Goal: Task Accomplishment & Management: Complete application form

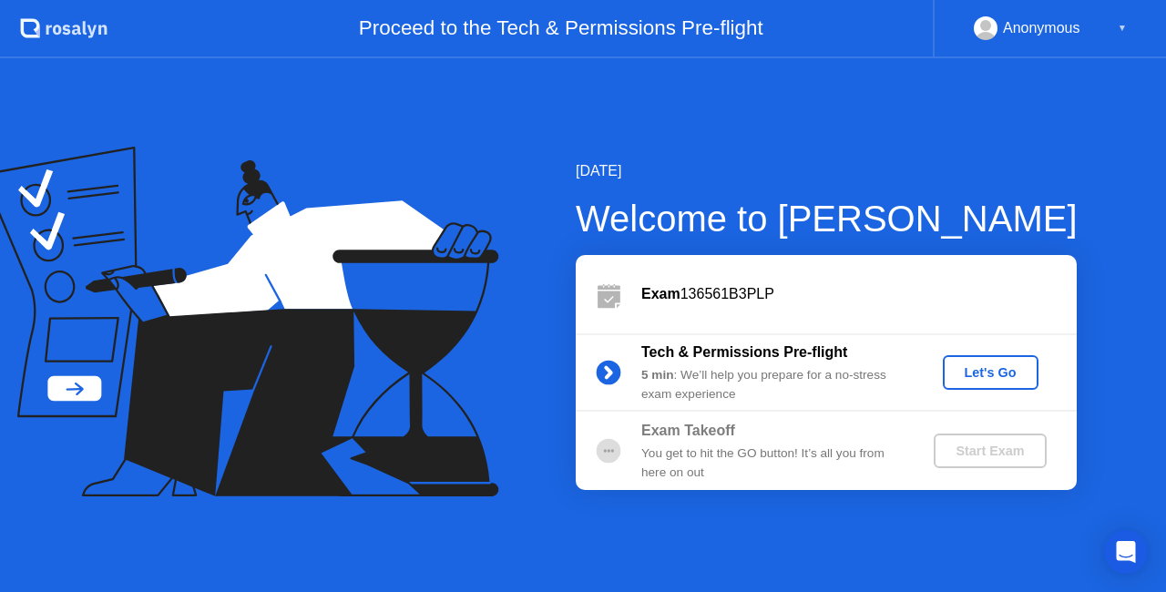
click at [978, 372] on div "Let's Go" at bounding box center [990, 372] width 81 height 15
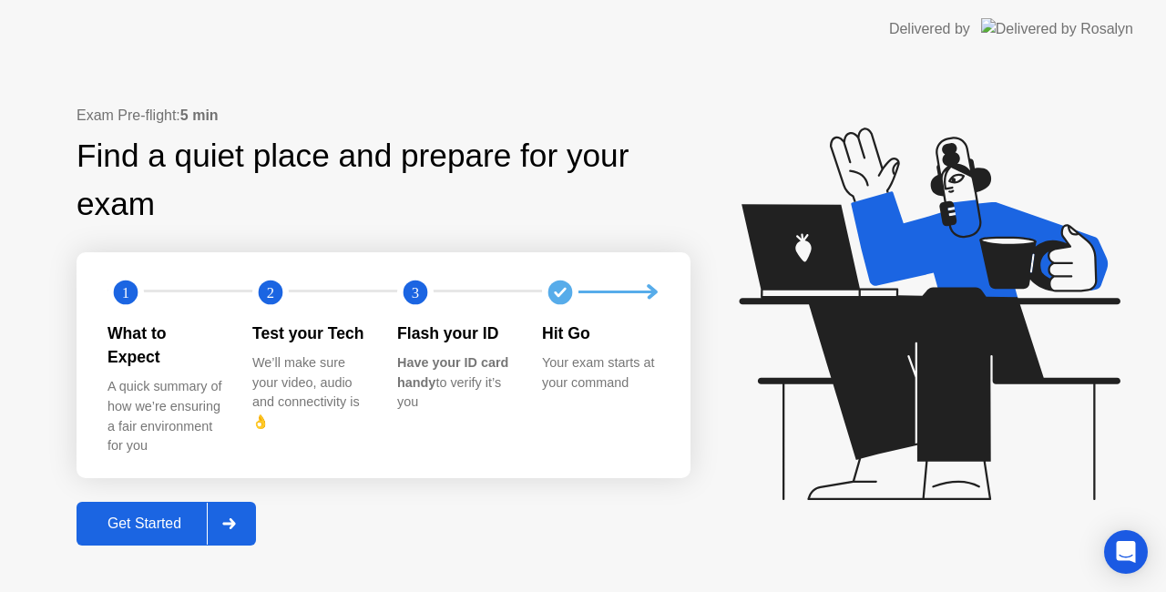
click at [141, 515] on div "Get Started" at bounding box center [144, 523] width 125 height 16
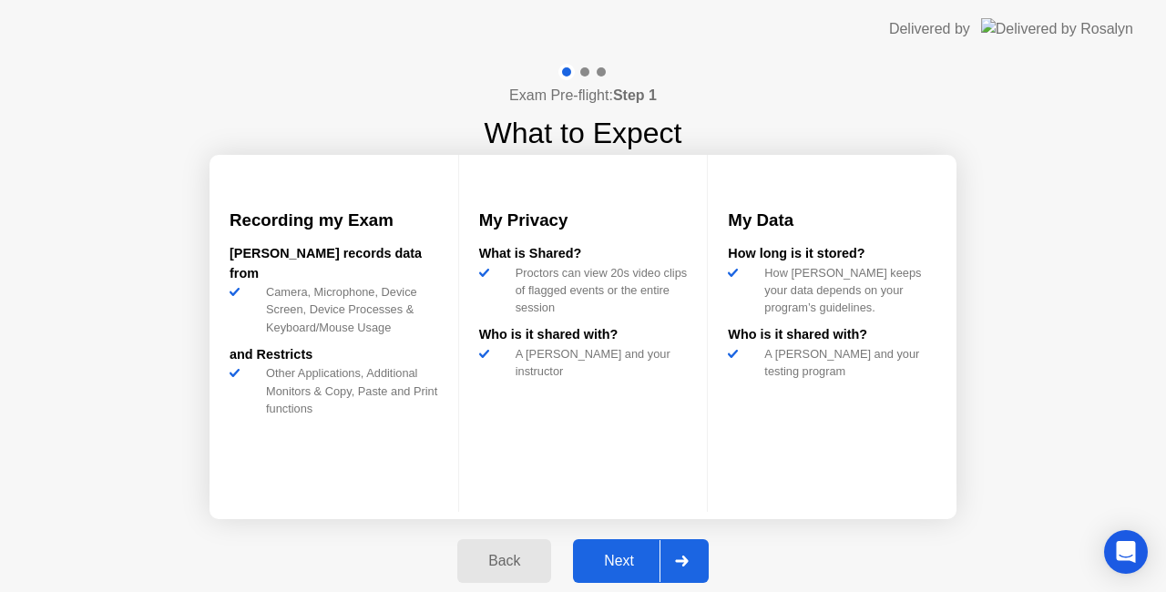
click at [616, 568] on div "Next" at bounding box center [618, 561] width 81 height 16
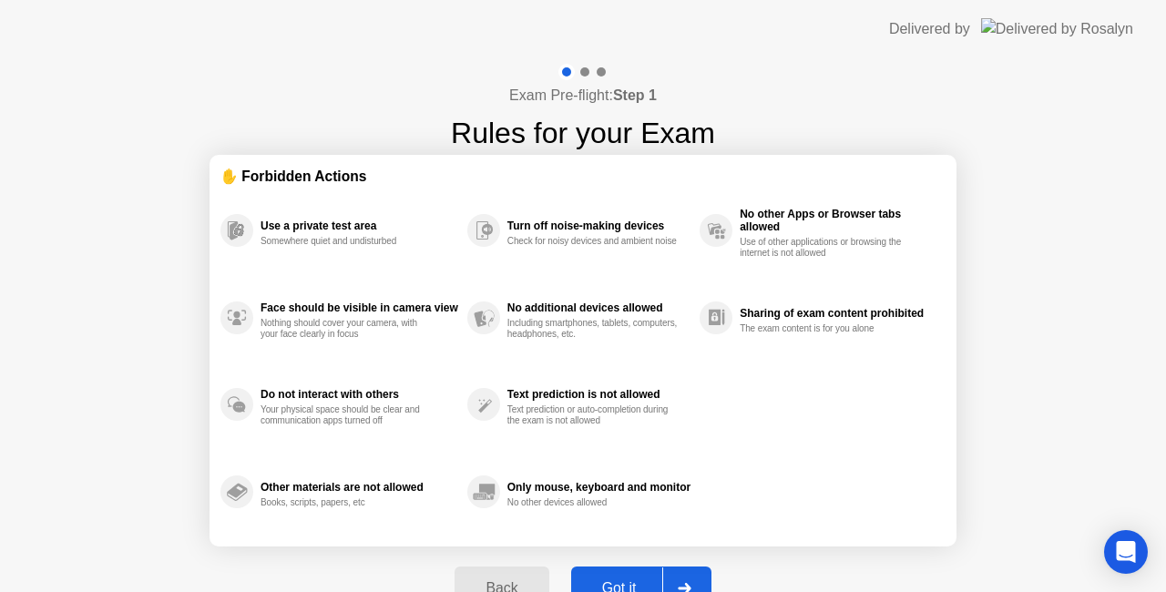
click at [624, 575] on button "Got it" at bounding box center [641, 588] width 140 height 44
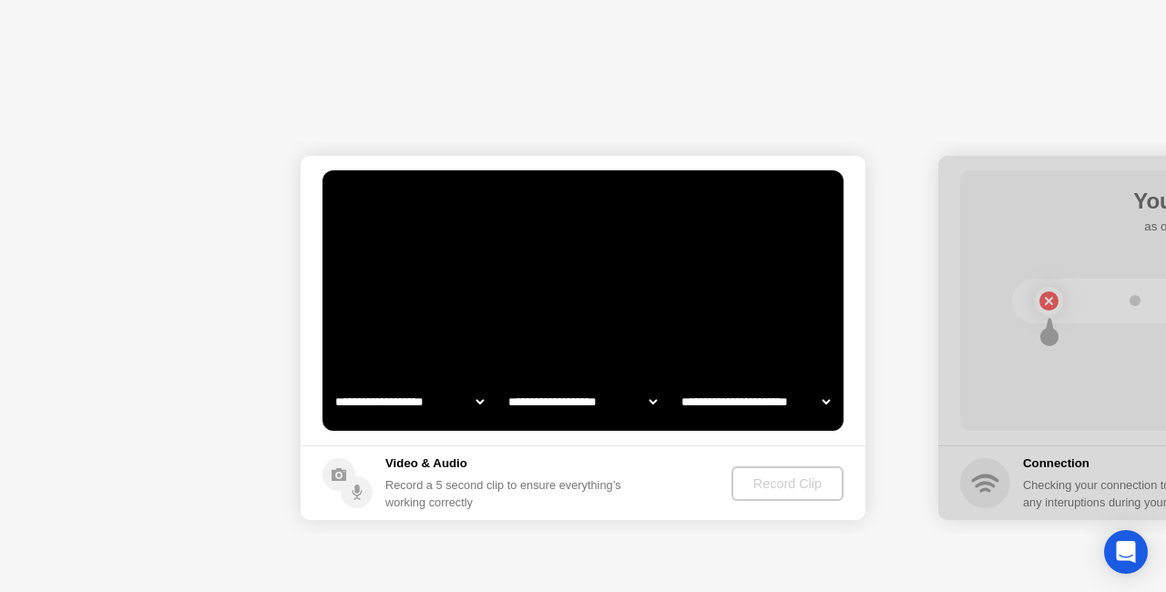
select select "**********"
select select "*******"
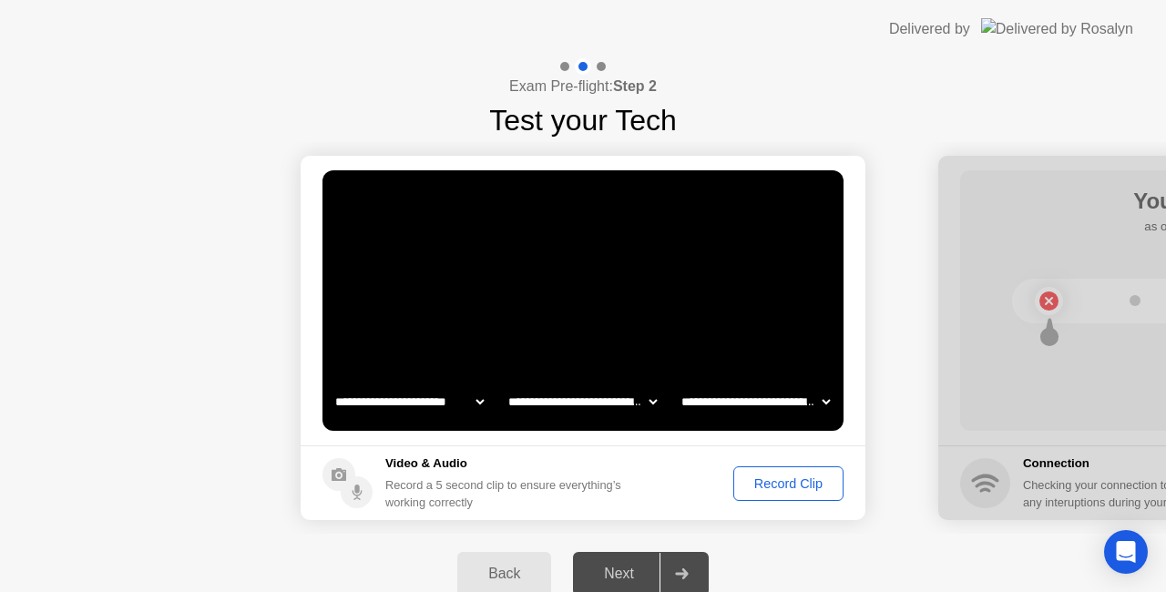
click at [754, 479] on div "Record Clip" at bounding box center [787, 483] width 97 height 15
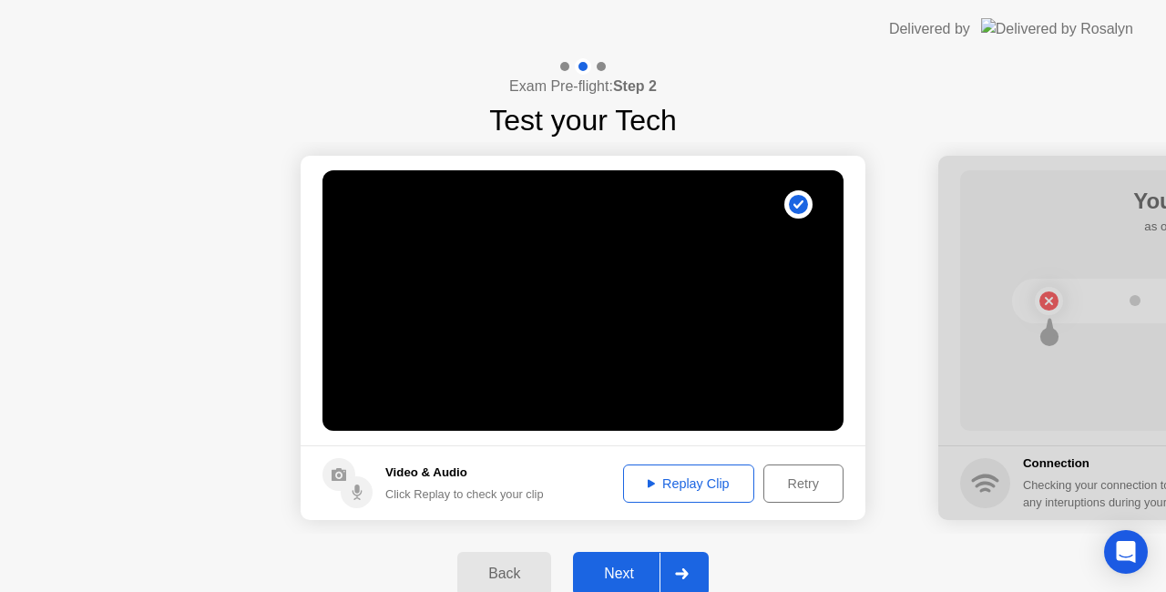
click at [704, 490] on div "Replay Clip" at bounding box center [688, 483] width 118 height 15
click at [607, 566] on div "Next" at bounding box center [618, 573] width 81 height 16
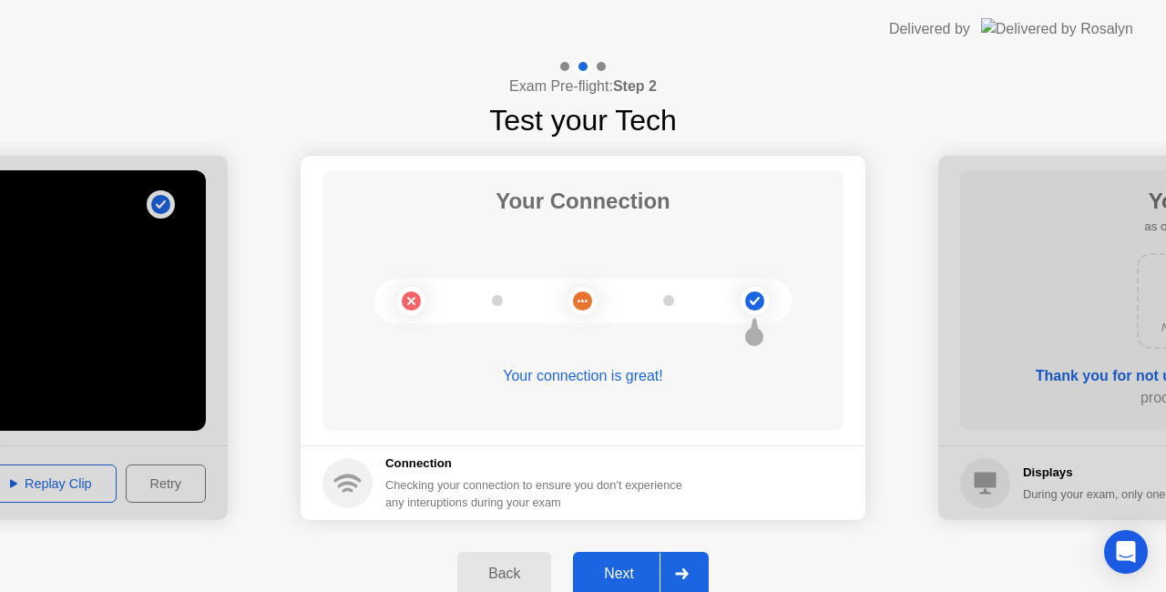
click at [607, 566] on div "Next" at bounding box center [618, 573] width 81 height 16
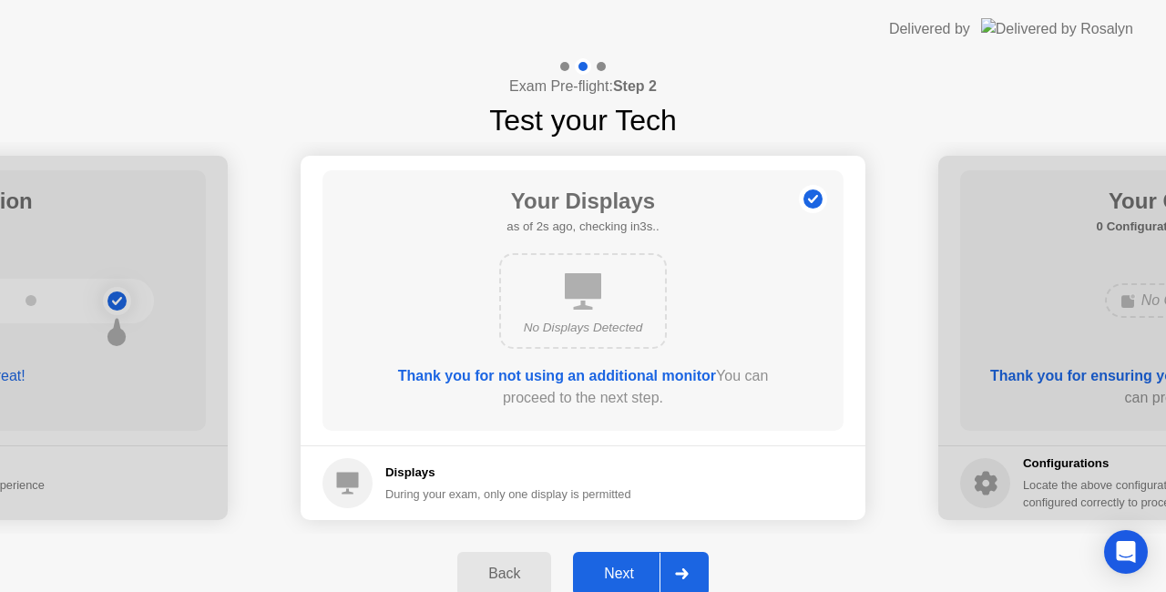
click at [607, 566] on div "Next" at bounding box center [618, 573] width 81 height 16
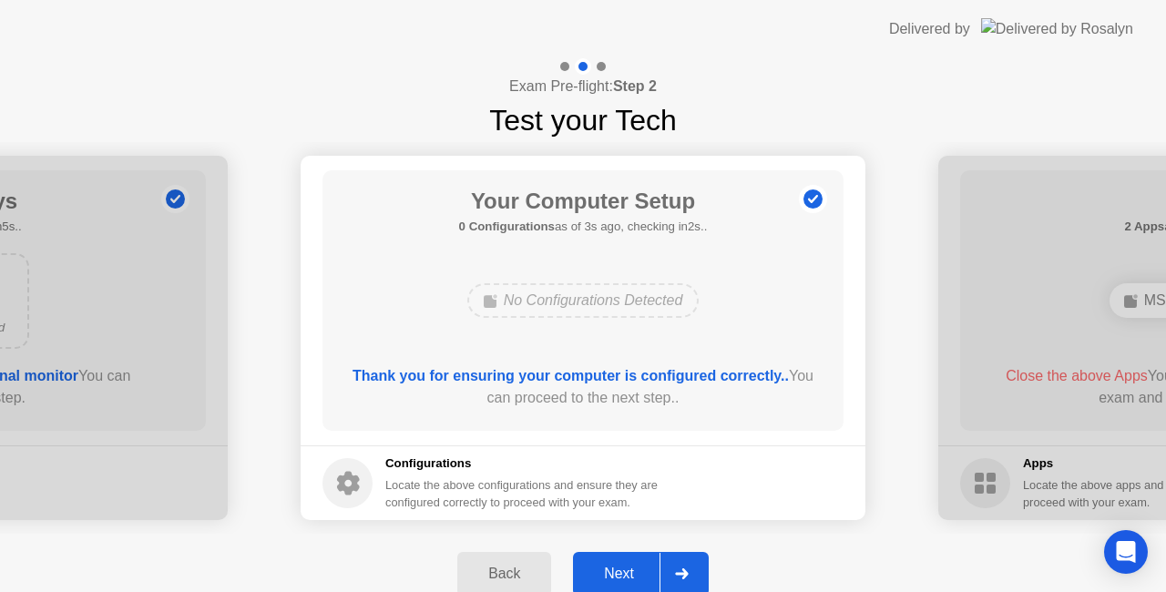
click at [607, 566] on div "Next" at bounding box center [618, 573] width 81 height 16
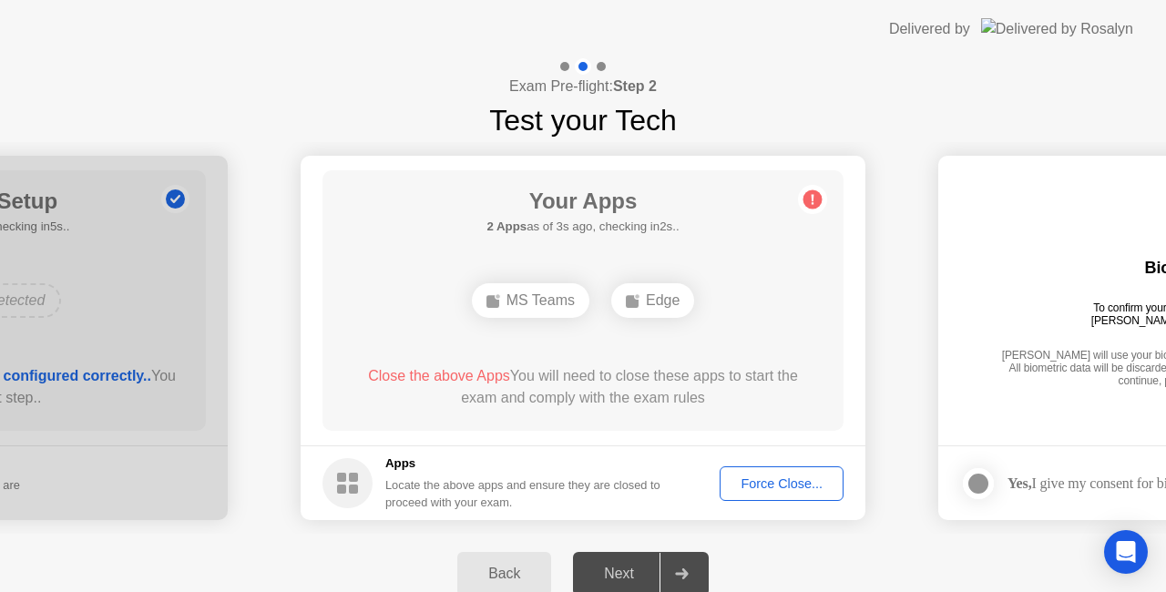
click at [749, 488] on div "Force Close..." at bounding box center [781, 483] width 111 height 15
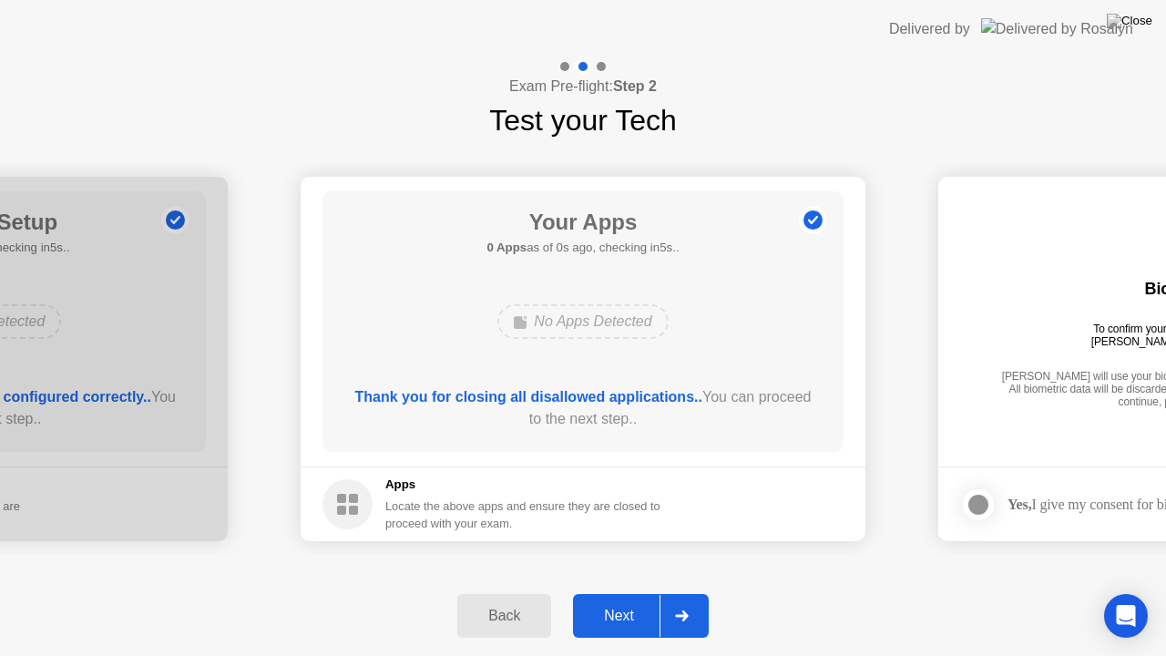
click at [605, 591] on div "Next" at bounding box center [618, 615] width 81 height 16
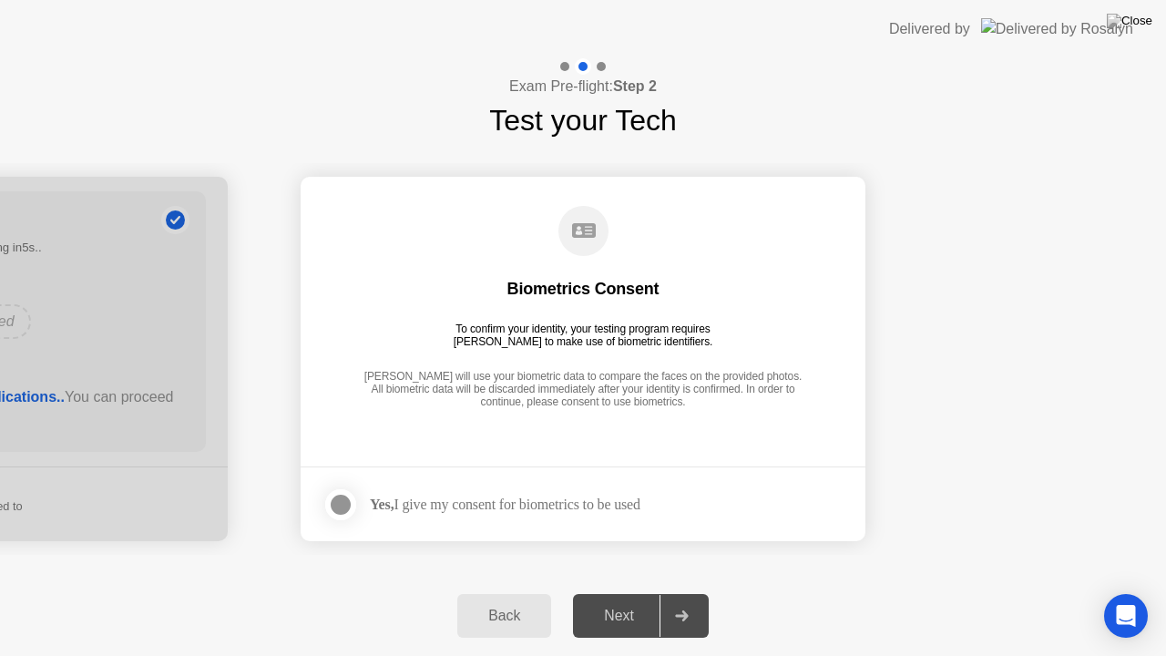
click at [350, 506] on div at bounding box center [341, 505] width 22 height 22
click at [600, 591] on button "Next" at bounding box center [641, 616] width 136 height 44
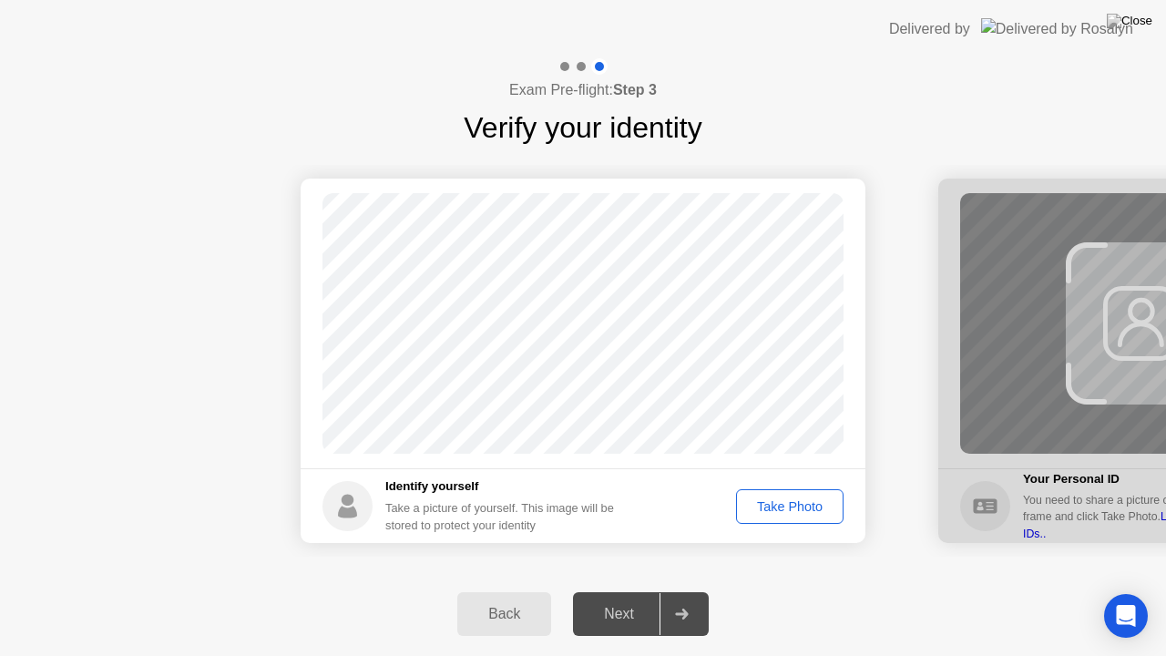
click at [796, 501] on div "Take Photo" at bounding box center [789, 506] width 95 height 15
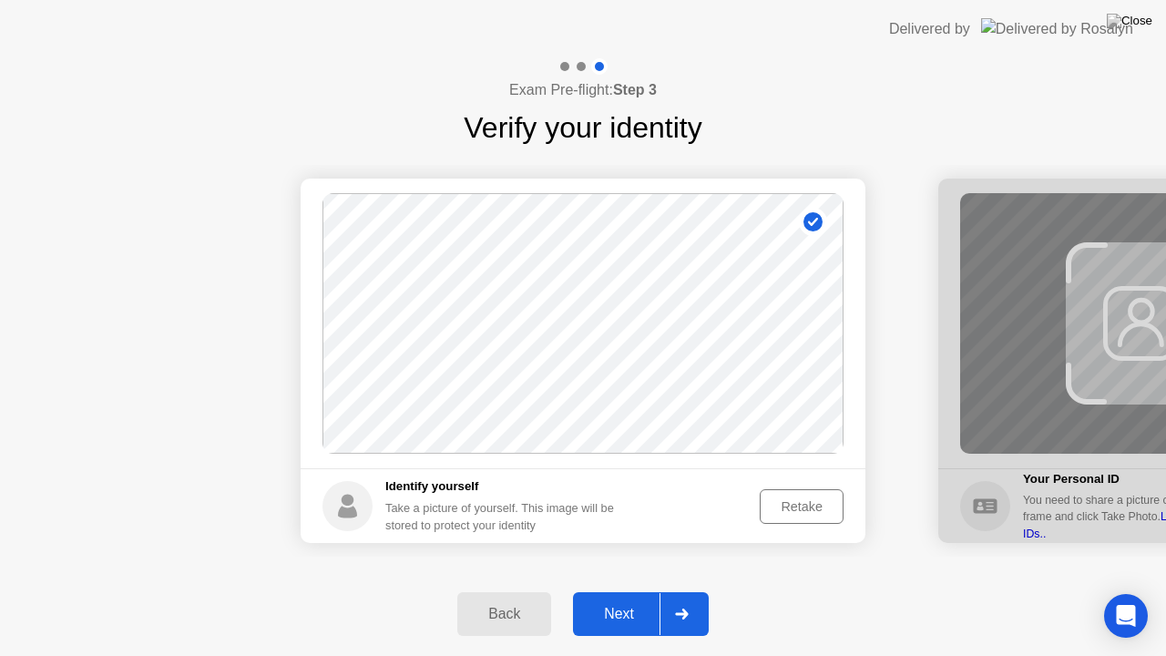
click at [630, 591] on div "Next" at bounding box center [618, 614] width 81 height 16
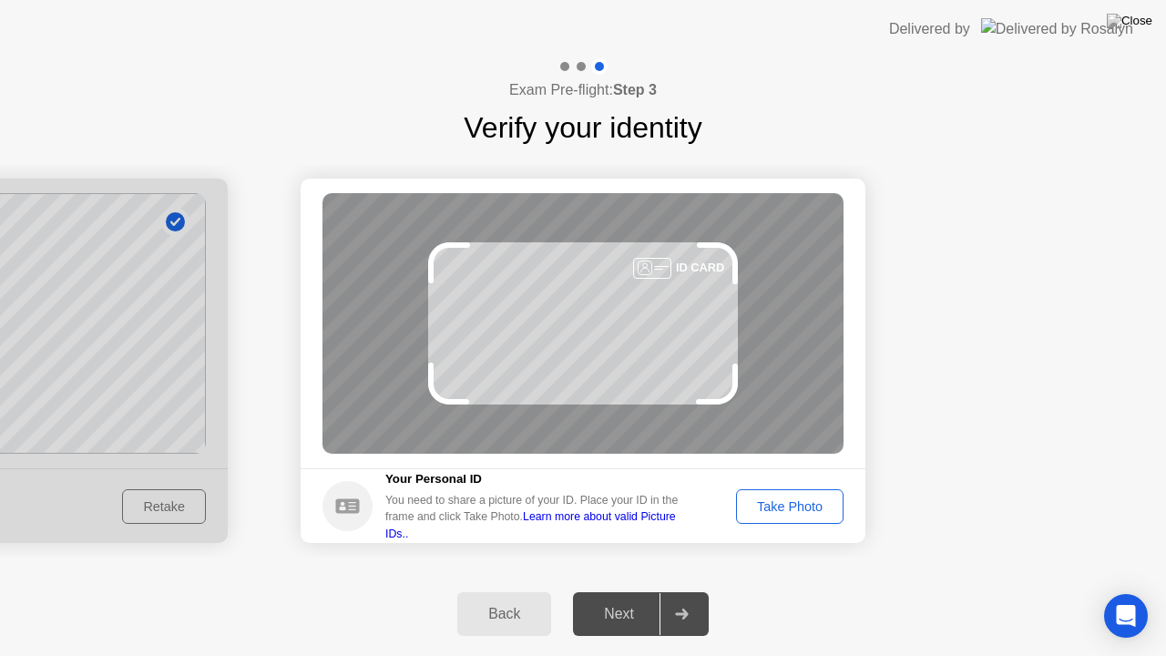
click at [799, 508] on div "Take Photo" at bounding box center [789, 506] width 95 height 15
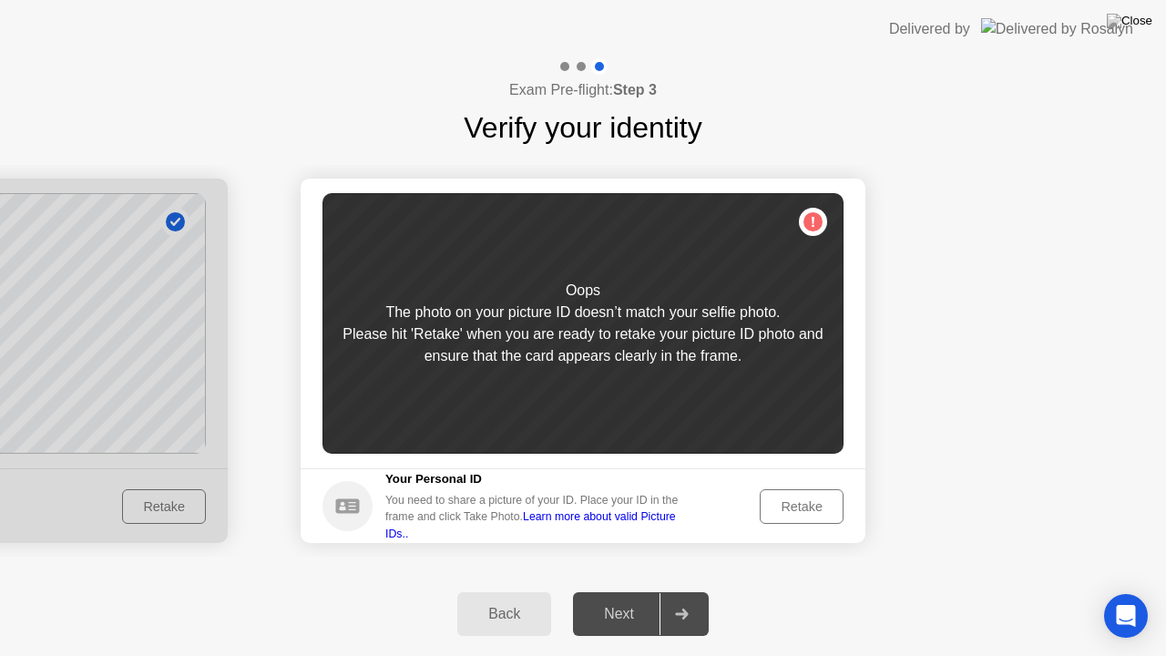
click at [797, 509] on div "Retake" at bounding box center [801, 506] width 71 height 15
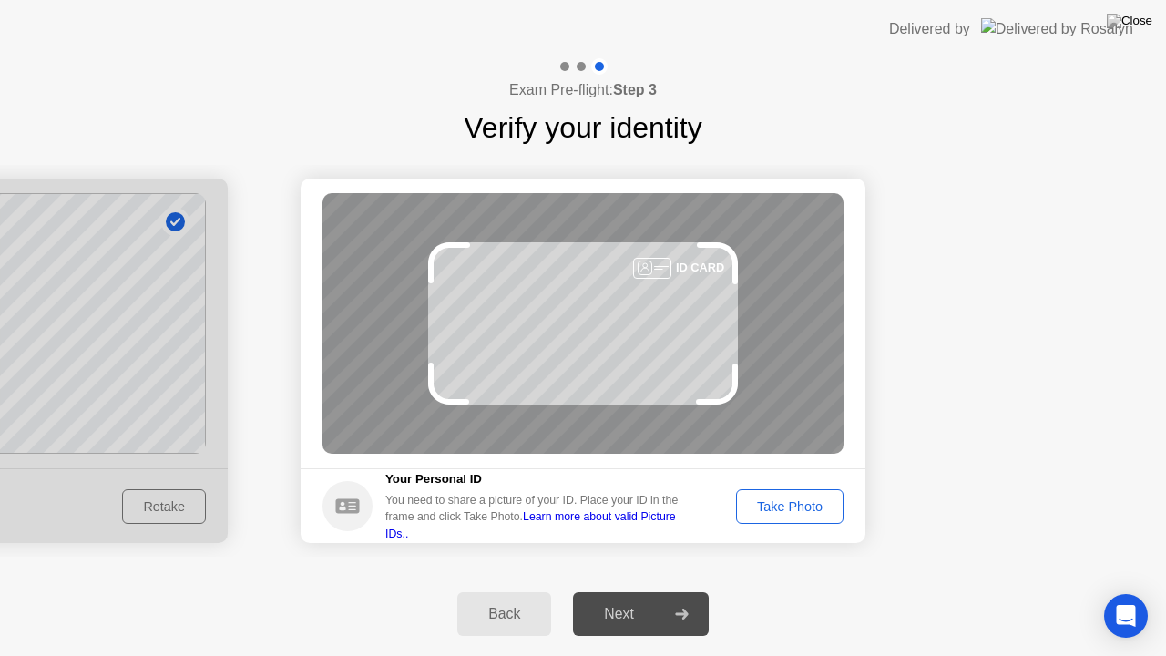
click at [515, 591] on div "Back" at bounding box center [504, 614] width 83 height 16
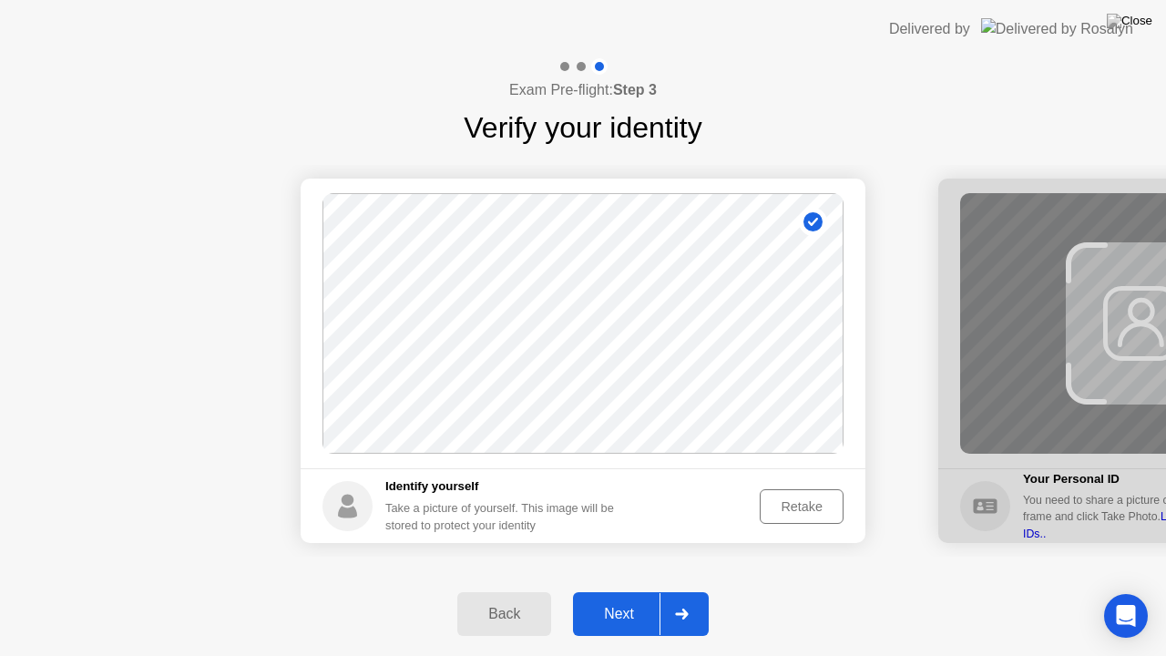
click at [777, 504] on div "Retake" at bounding box center [801, 506] width 71 height 15
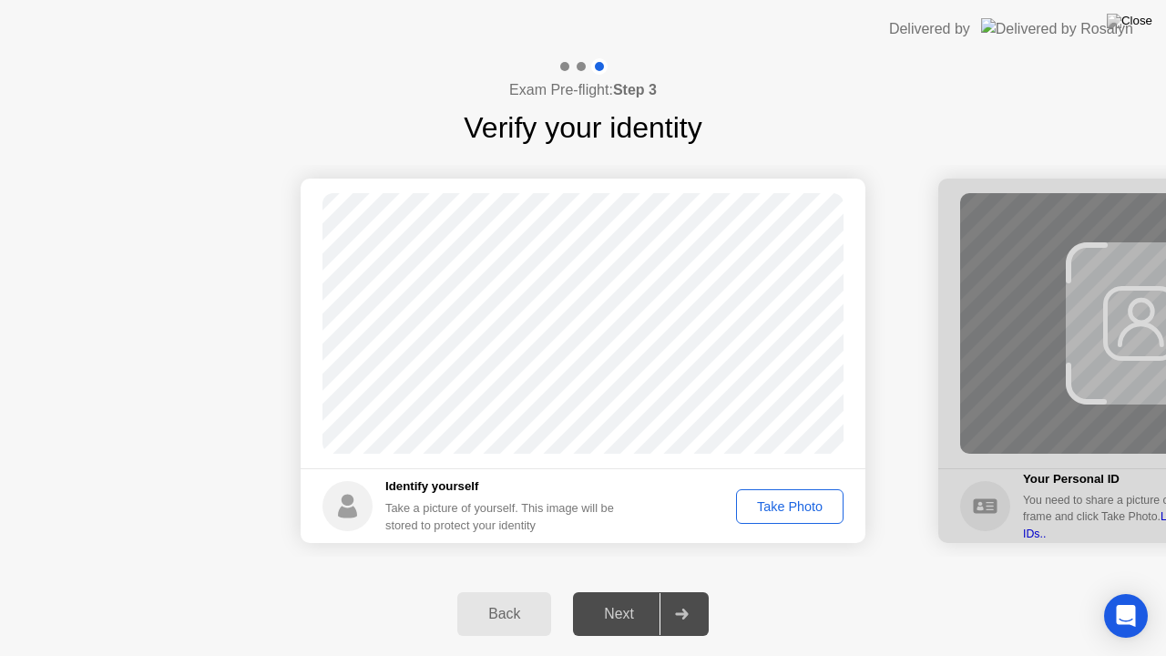
click at [777, 504] on div "Take Photo" at bounding box center [789, 506] width 95 height 15
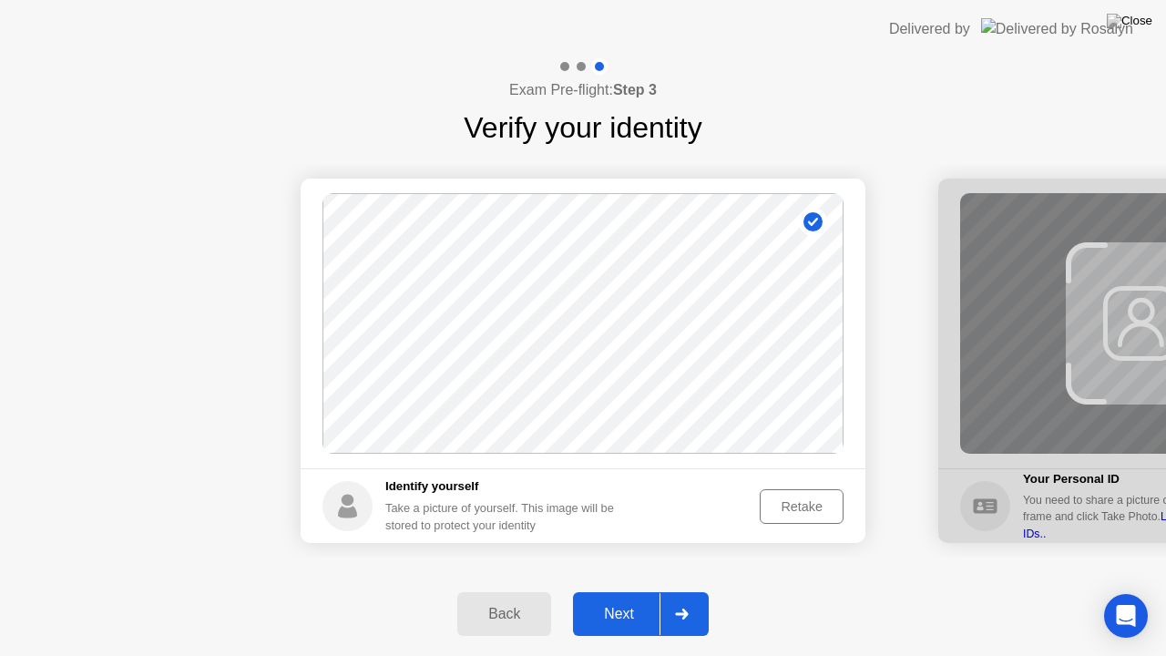
click at [614, 591] on div "Next" at bounding box center [618, 614] width 81 height 16
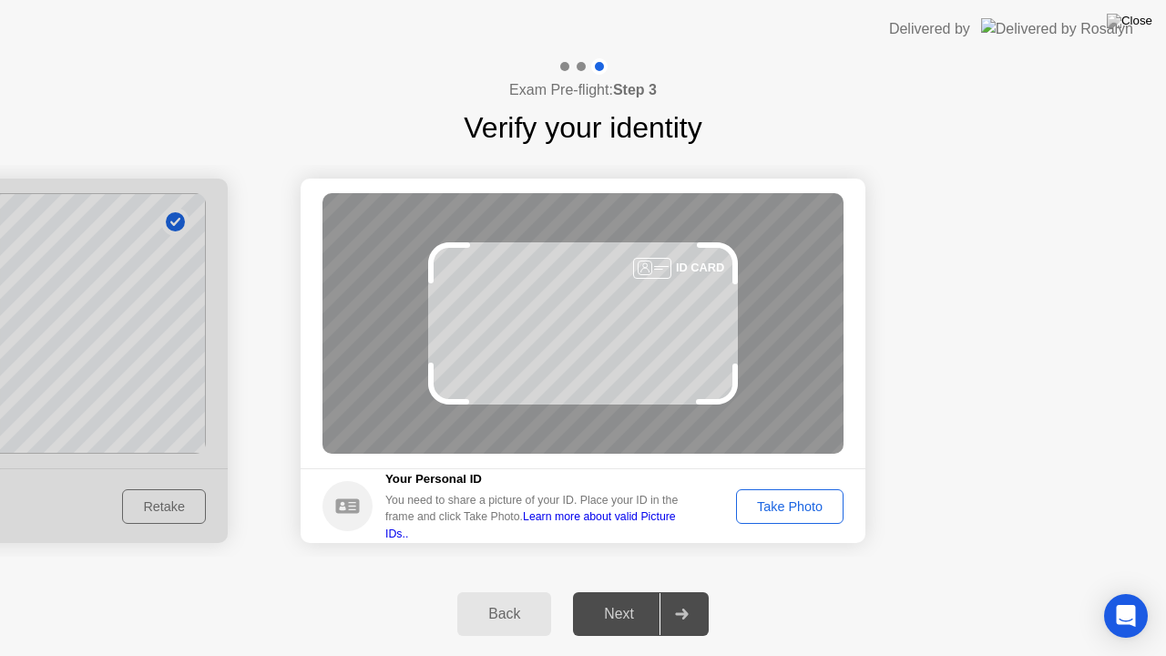
click at [769, 515] on button "Take Photo" at bounding box center [789, 506] width 107 height 35
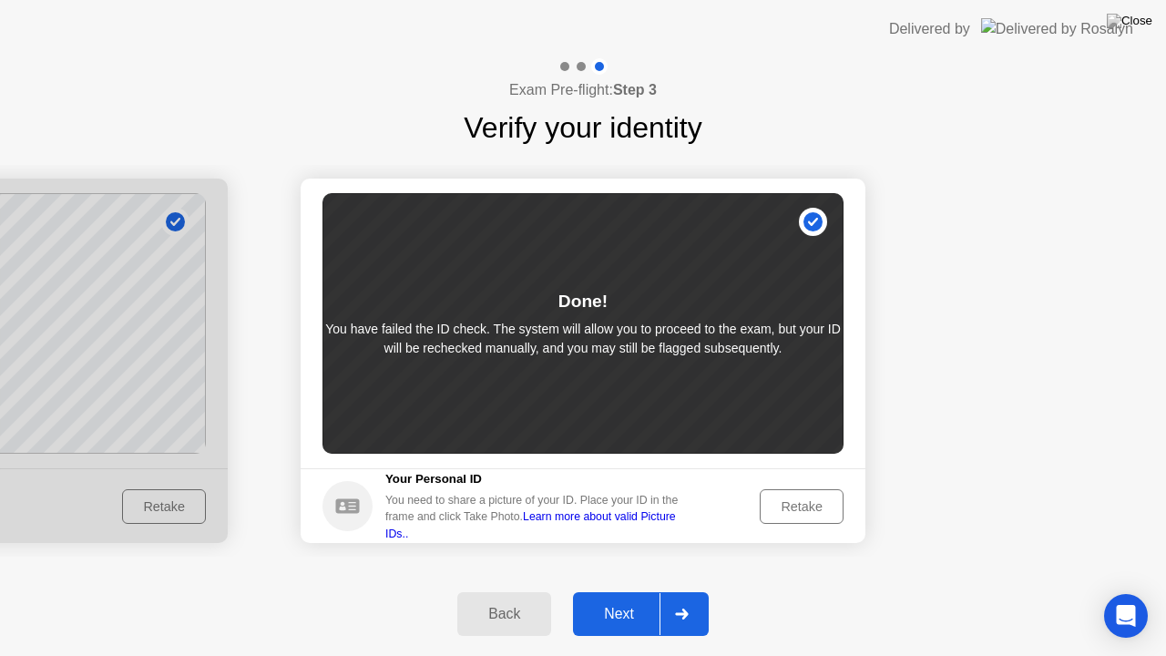
click at [637, 591] on div "Next" at bounding box center [618, 614] width 81 height 16
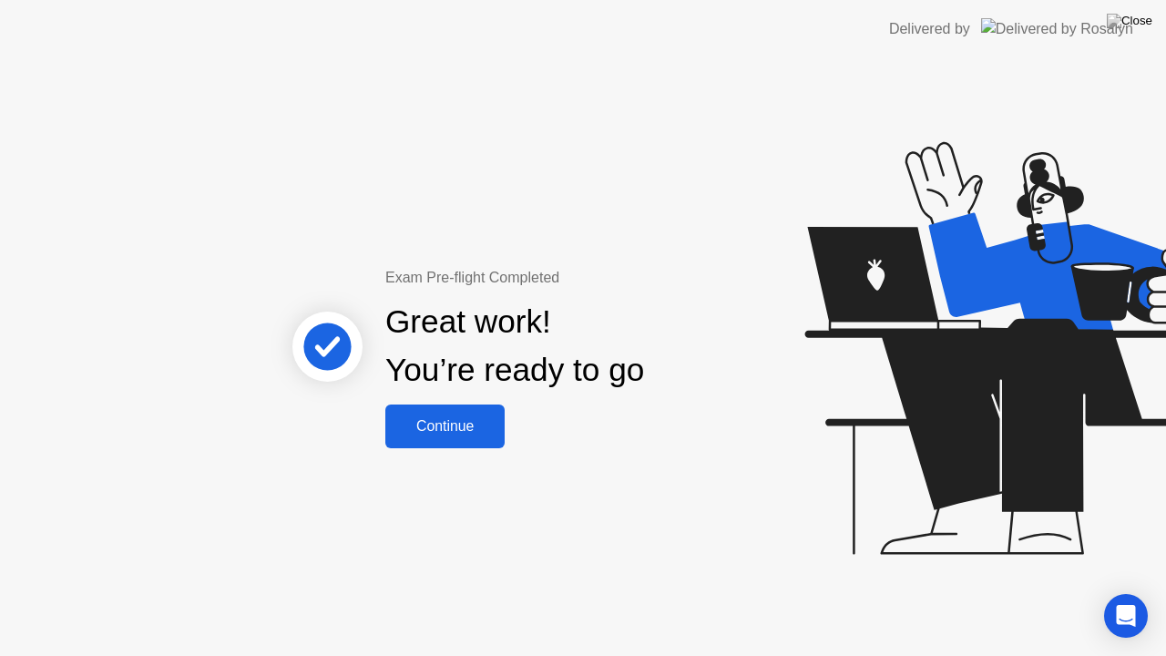
click at [473, 423] on div "Continue" at bounding box center [445, 426] width 108 height 16
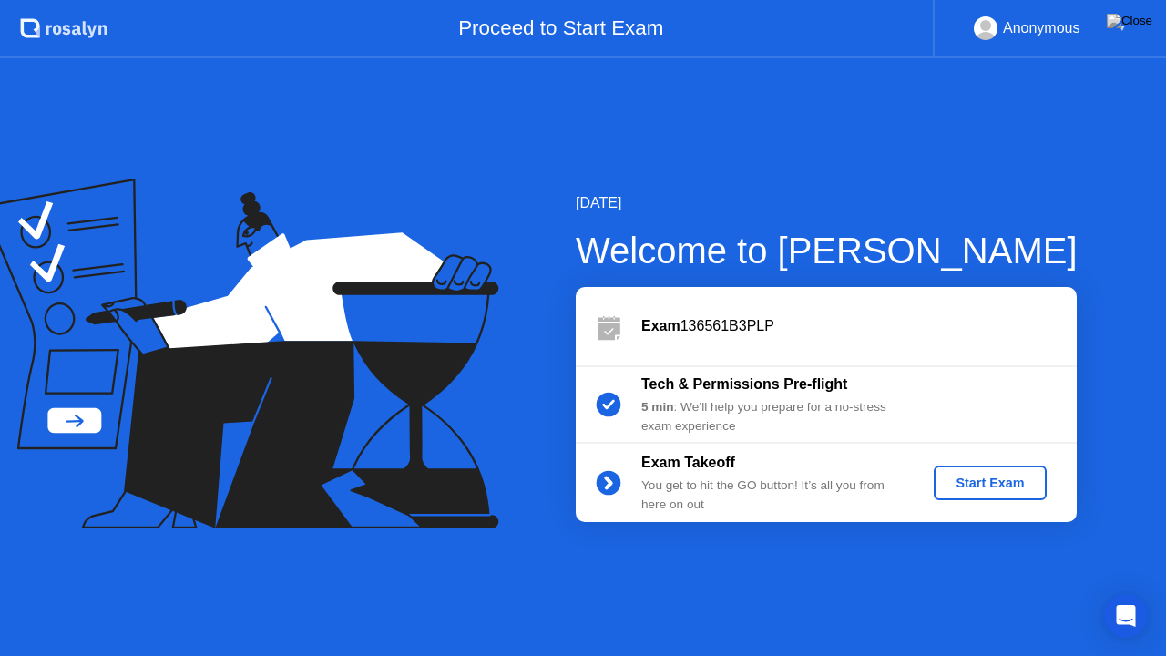
click at [960, 484] on div "Start Exam" at bounding box center [989, 482] width 97 height 15
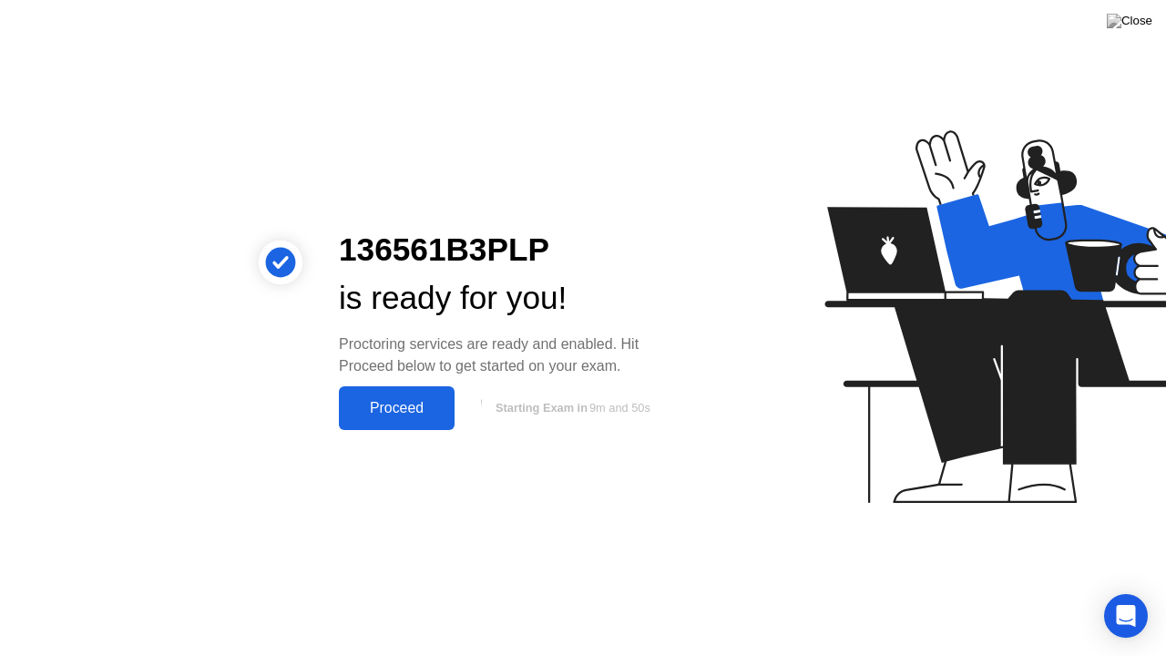
click at [404, 401] on div "Proceed" at bounding box center [396, 408] width 105 height 16
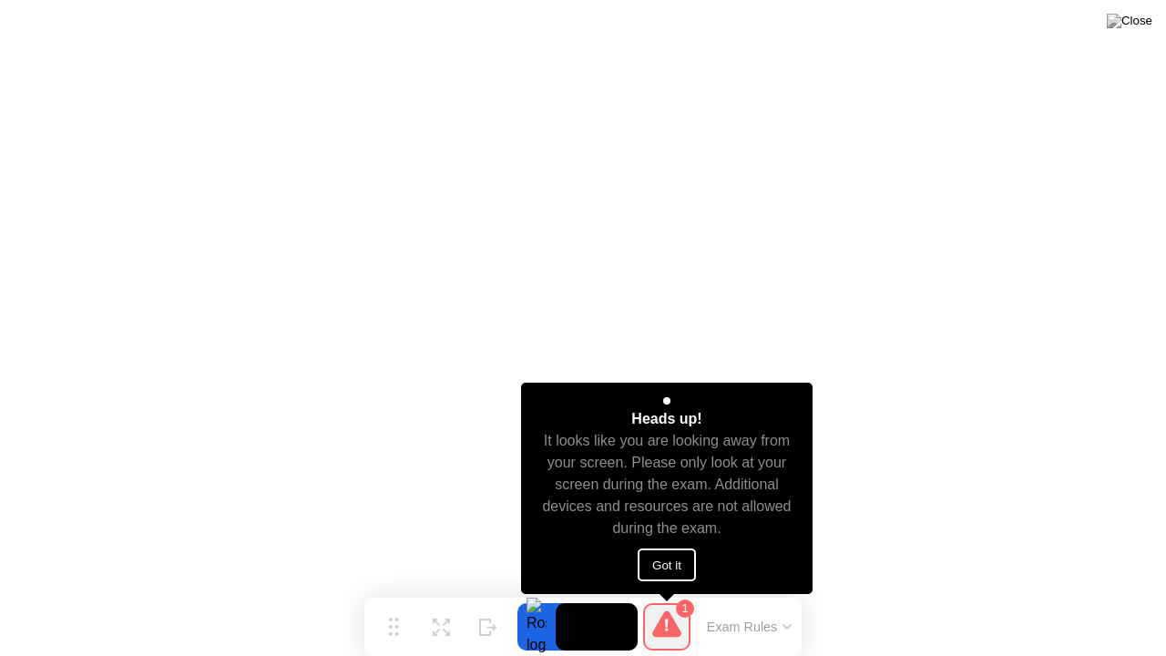
click at [681, 559] on button "Got it" at bounding box center [666, 564] width 58 height 33
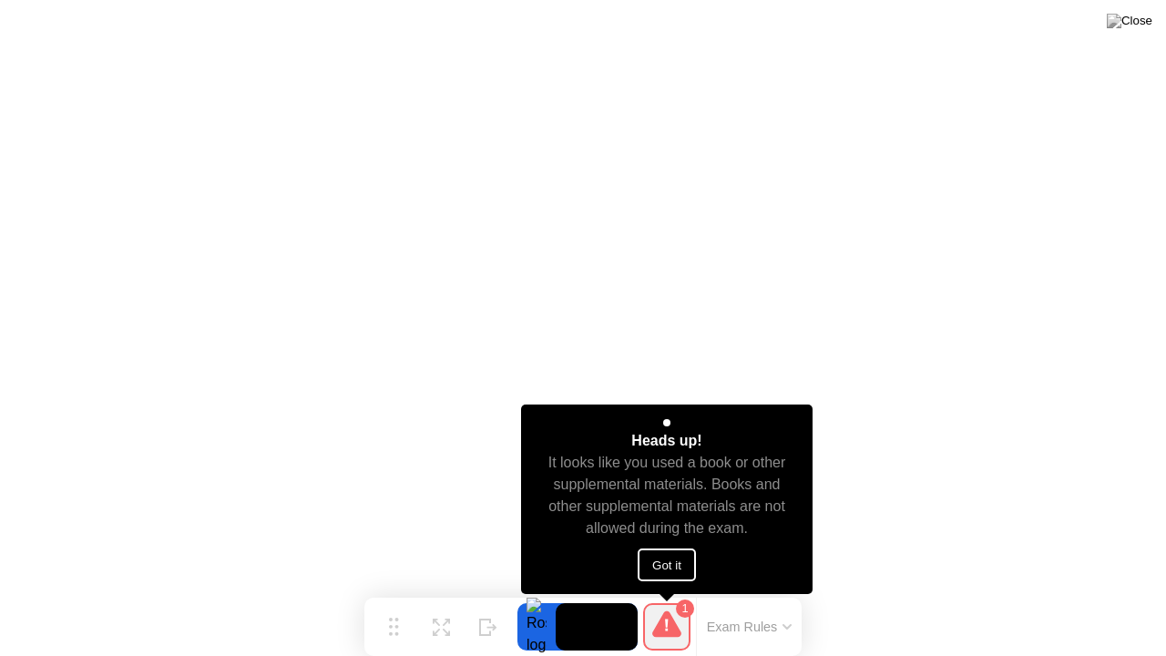
click at [670, 567] on button "Got it" at bounding box center [666, 564] width 58 height 33
